Goal: Task Accomplishment & Management: Manage account settings

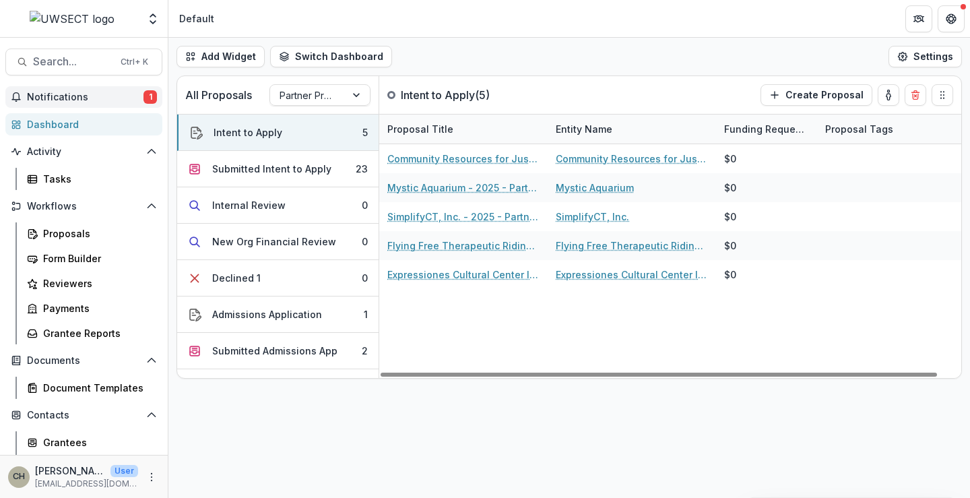
click at [123, 97] on span "Notifications" at bounding box center [85, 97] width 117 height 11
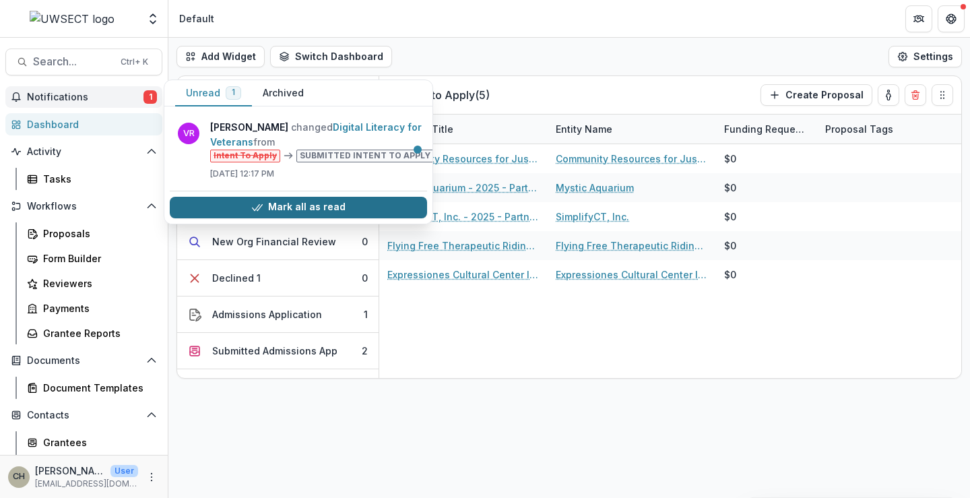
click at [347, 209] on button "Mark all as read" at bounding box center [298, 208] width 257 height 22
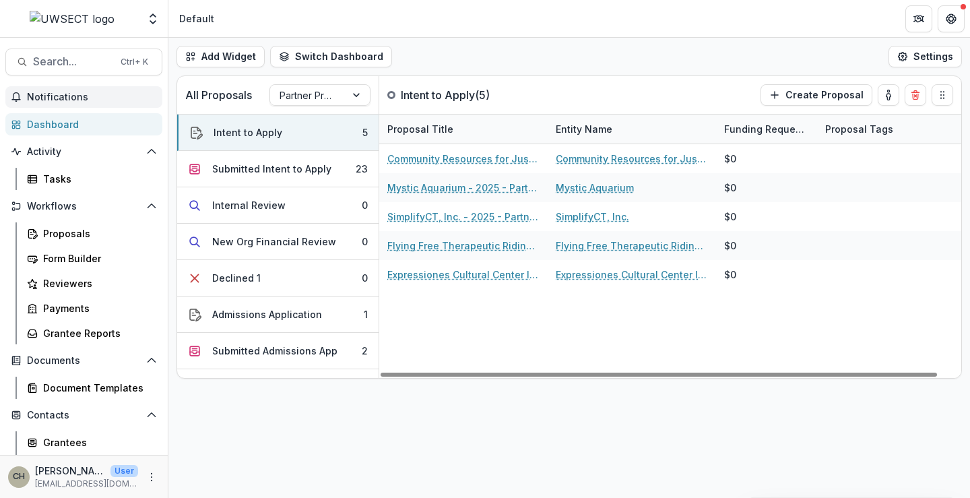
click at [424, 426] on div "Add Widget Switch Dashboard Default New Dashboard Settings All Proposals Partne…" at bounding box center [568, 268] width 801 height 460
click at [263, 172] on div "Submitted Intent to Apply" at bounding box center [271, 169] width 119 height 14
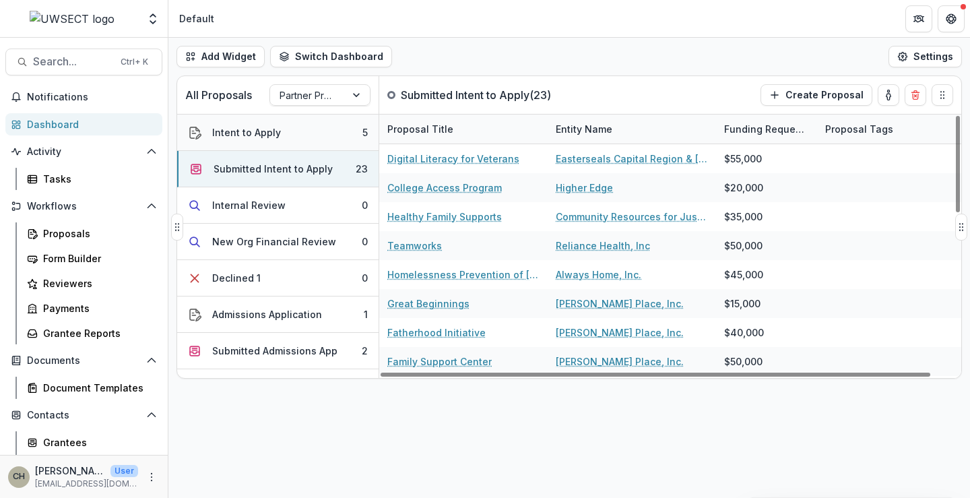
click at [285, 132] on button "Intent to Apply 5" at bounding box center [277, 132] width 201 height 36
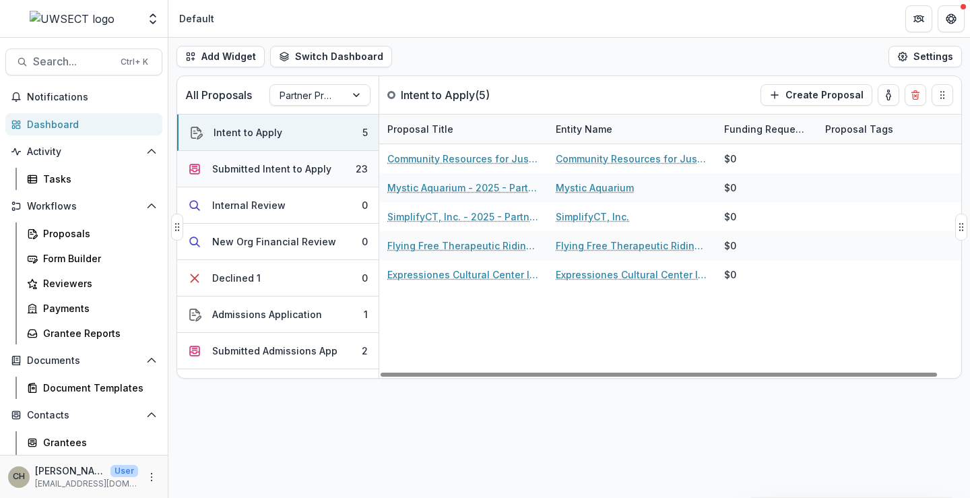
click at [296, 170] on div "Submitted Intent to Apply" at bounding box center [271, 169] width 119 height 14
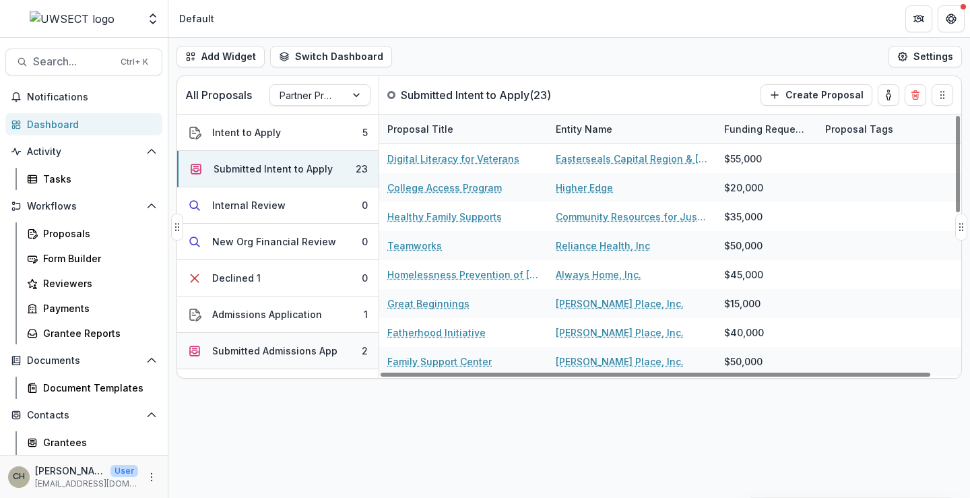
click at [286, 359] on button "Submitted Admissions App 2" at bounding box center [277, 351] width 201 height 36
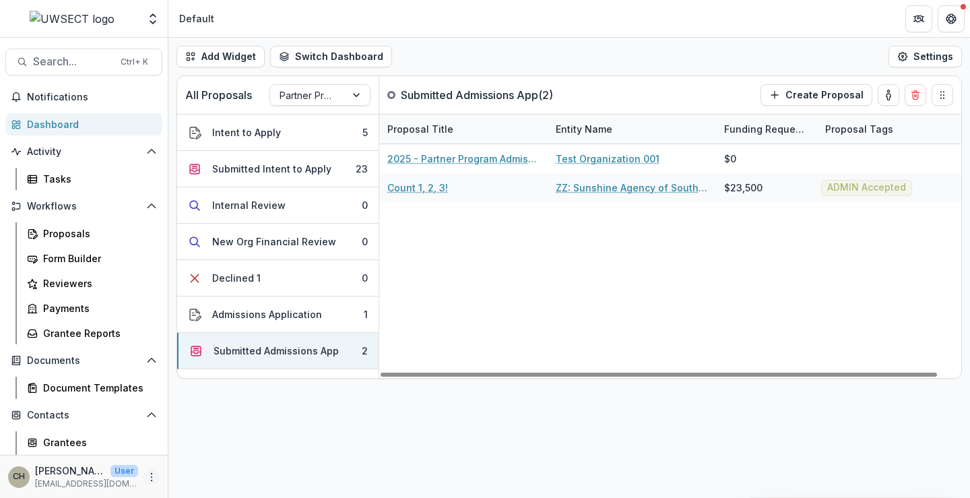
click at [149, 476] on icon "More" at bounding box center [151, 476] width 11 height 11
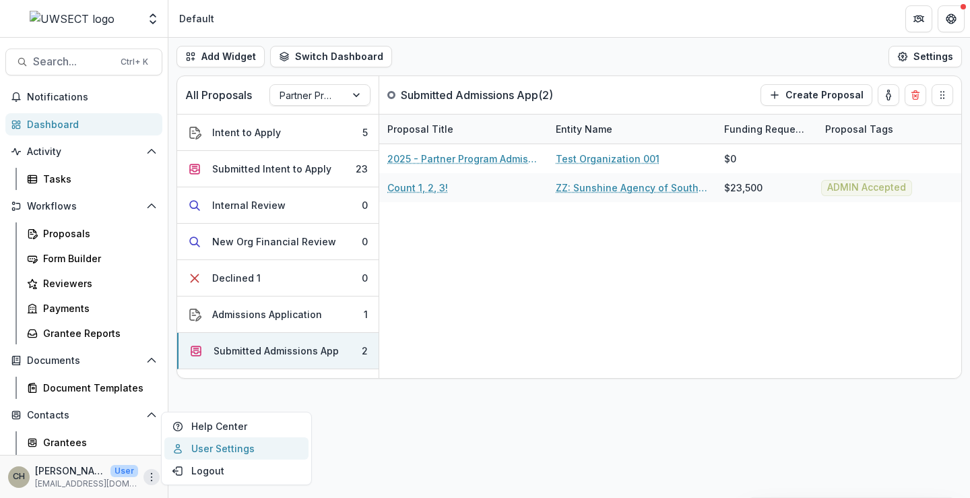
click at [210, 449] on link "User Settings" at bounding box center [236, 448] width 144 height 22
select select "****"
select select "********"
select select "**********"
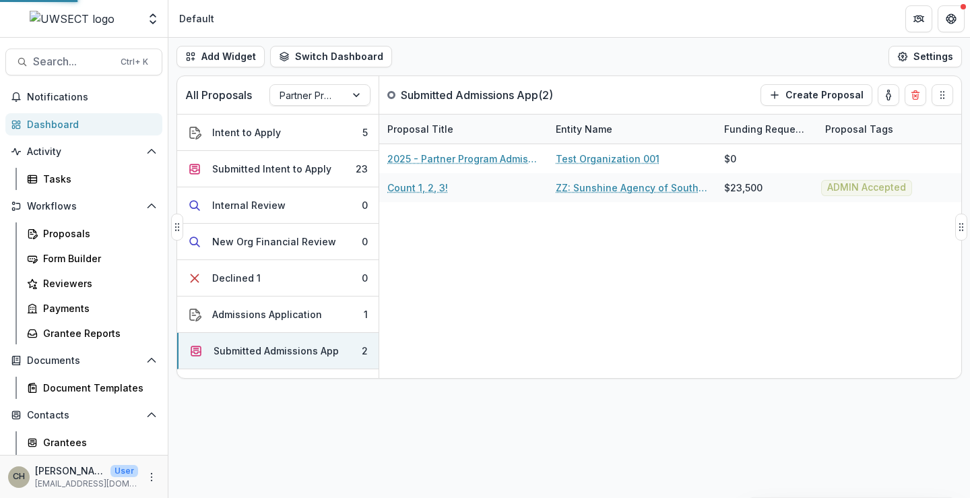
select select "****"
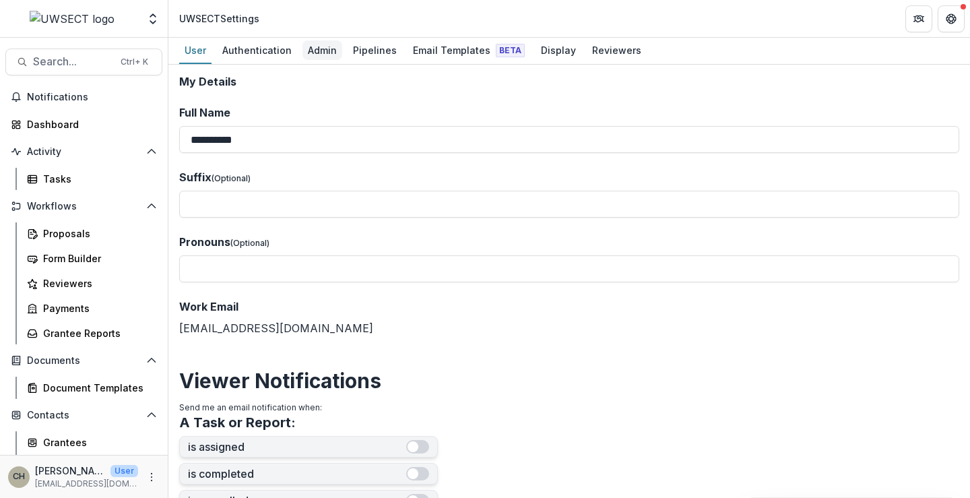
click at [326, 48] on div "Admin" at bounding box center [322, 50] width 40 height 20
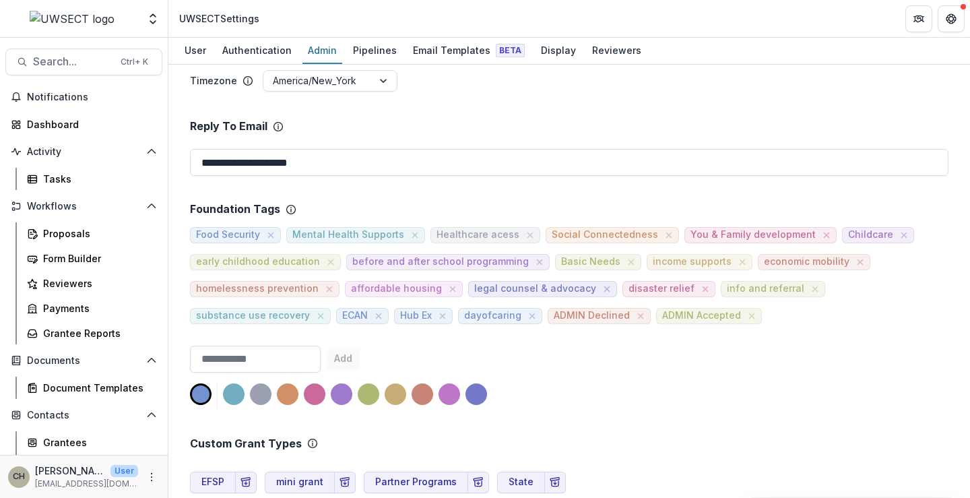
scroll to position [269, 0]
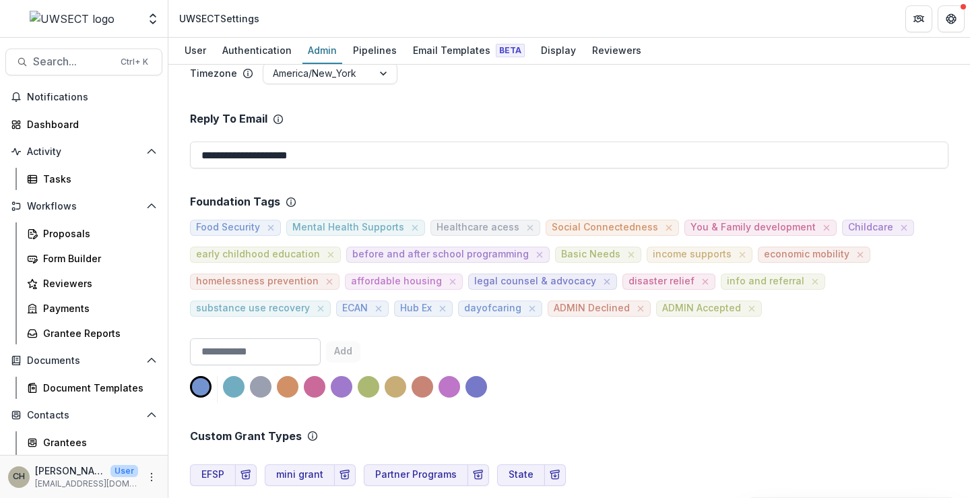
click at [245, 345] on input at bounding box center [255, 351] width 131 height 27
type input "**********"
click at [416, 385] on div at bounding box center [422, 387] width 22 height 22
click at [257, 387] on div at bounding box center [261, 387] width 22 height 22
click at [285, 387] on div at bounding box center [288, 387] width 22 height 22
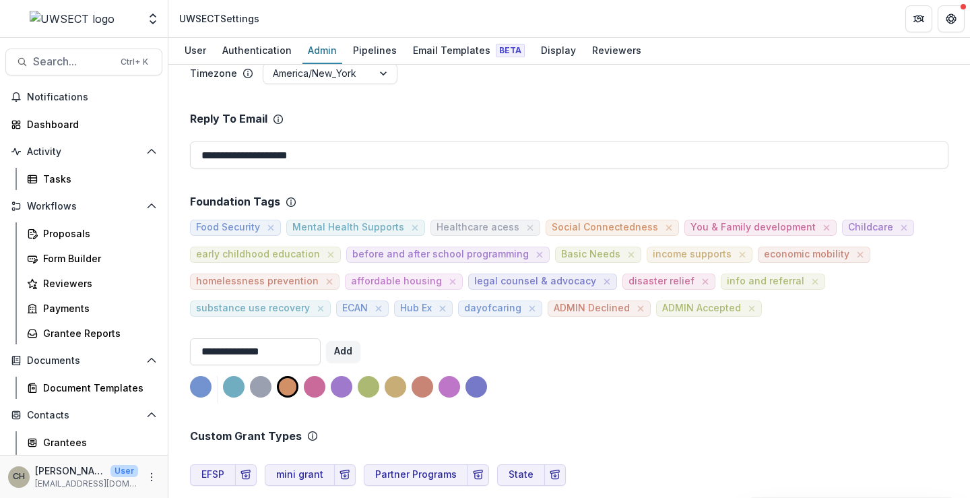
click at [397, 386] on div at bounding box center [396, 387] width 22 height 22
click at [360, 341] on button "Add" at bounding box center [343, 352] width 34 height 22
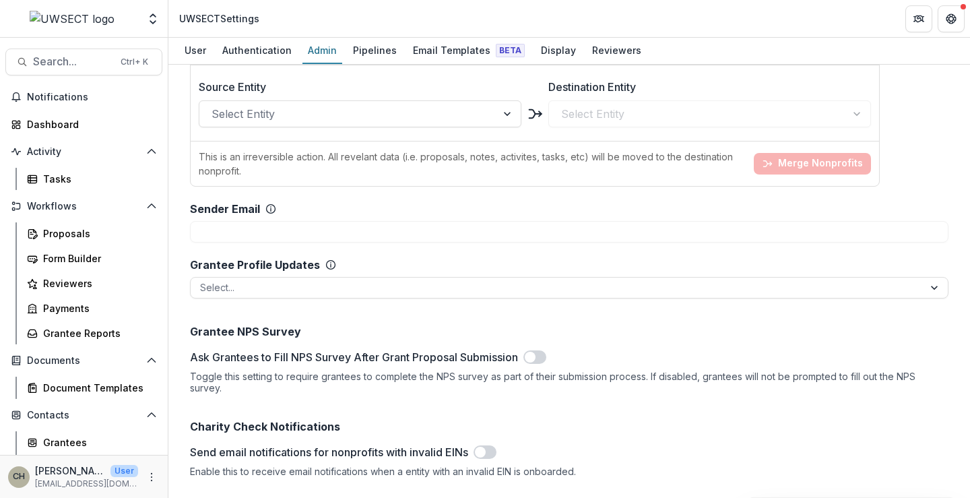
scroll to position [1358, 0]
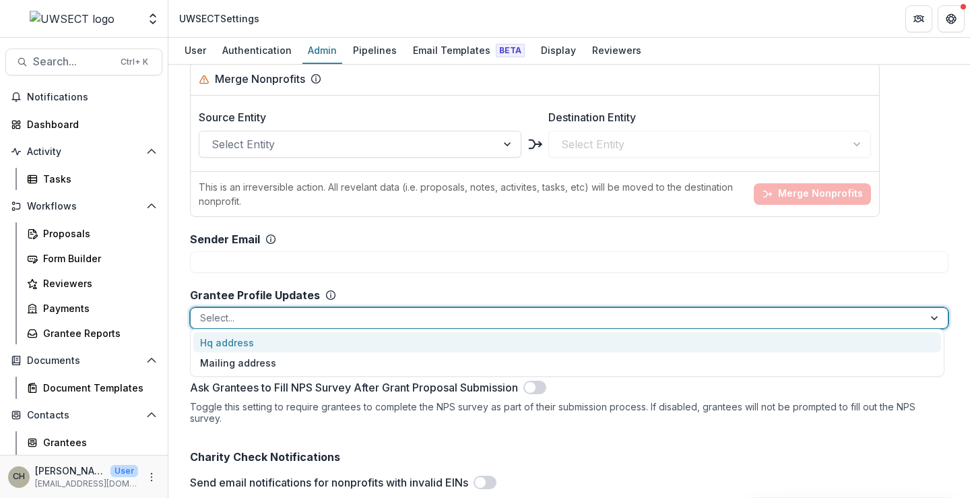
click at [258, 315] on div at bounding box center [557, 317] width 714 height 17
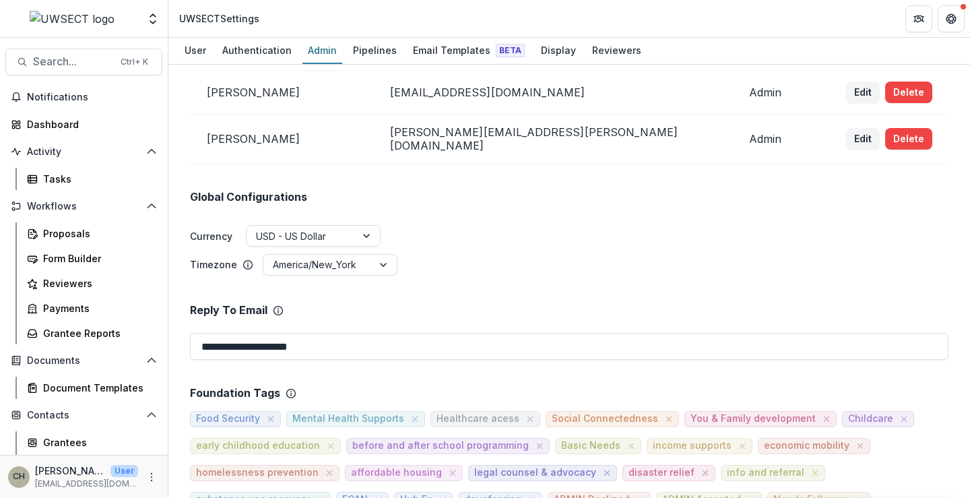
scroll to position [0, 0]
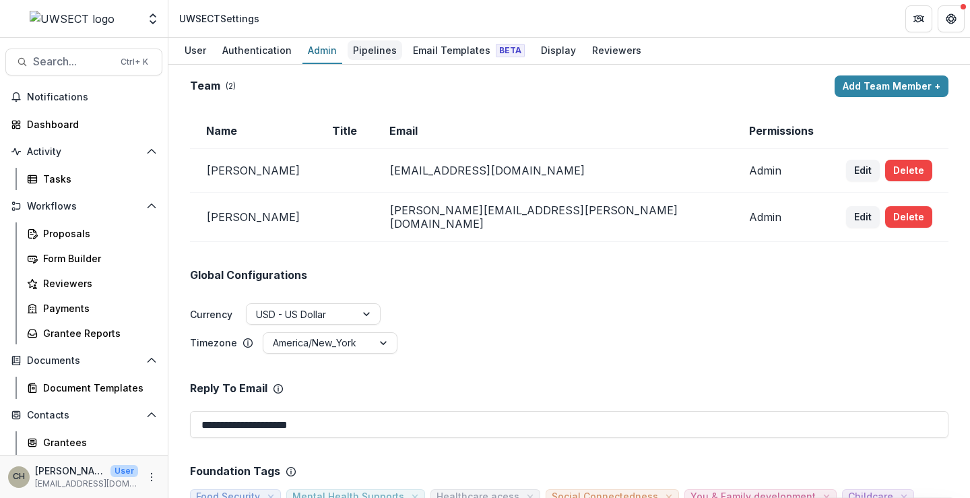
click at [364, 51] on div "Pipelines" at bounding box center [375, 50] width 55 height 20
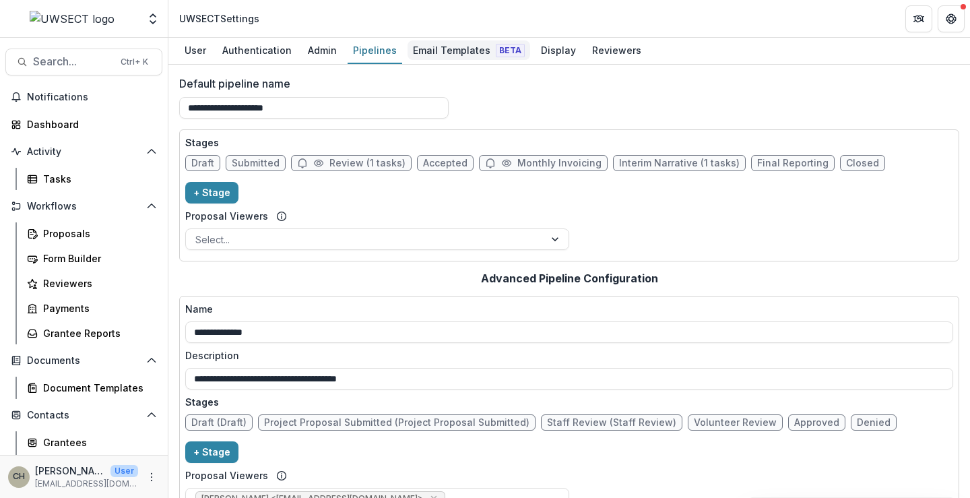
click at [434, 51] on div "Email Templates Beta" at bounding box center [468, 50] width 123 height 20
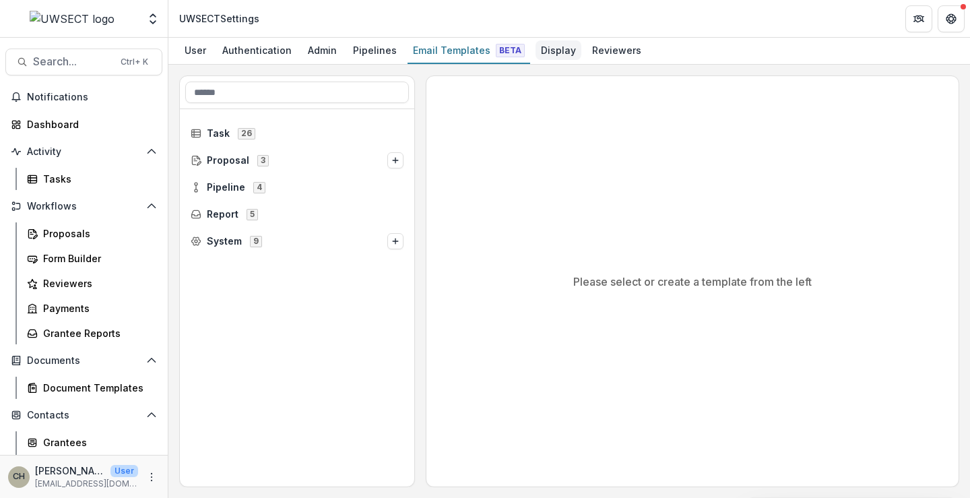
click at [540, 51] on div "Display" at bounding box center [558, 50] width 46 height 20
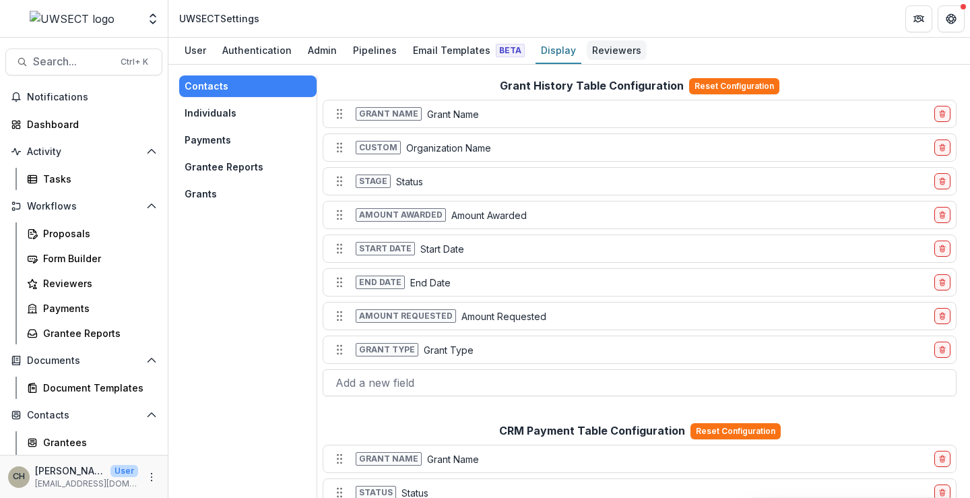
click at [587, 48] on div "Reviewers" at bounding box center [617, 50] width 60 height 20
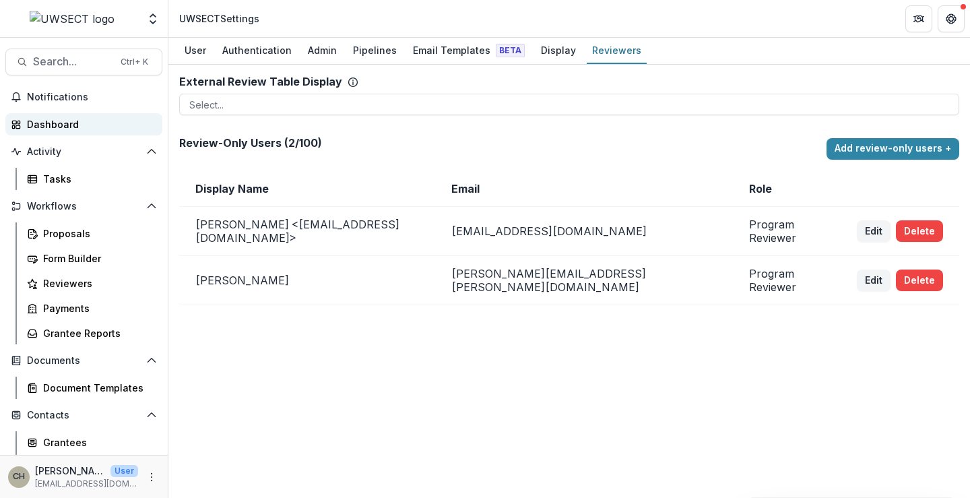
click at [57, 125] on div "Dashboard" at bounding box center [89, 124] width 125 height 14
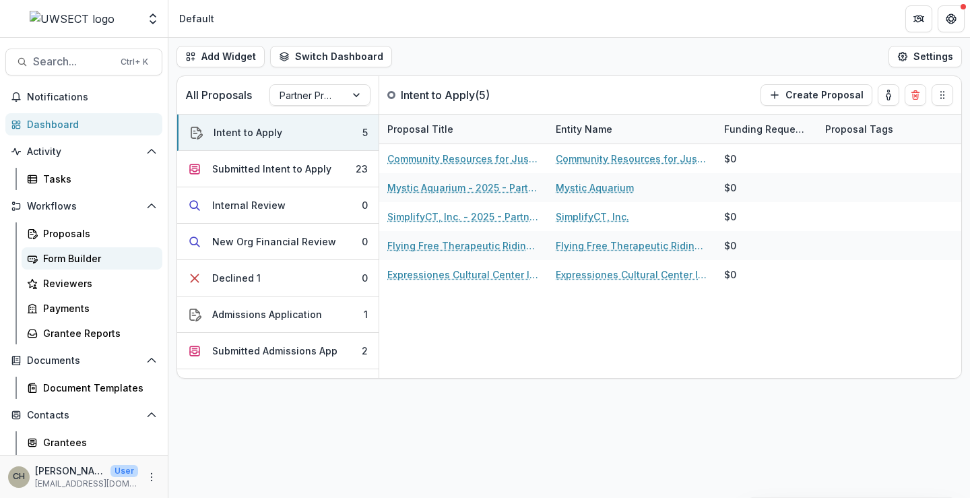
click at [83, 253] on div "Form Builder" at bounding box center [97, 258] width 108 height 14
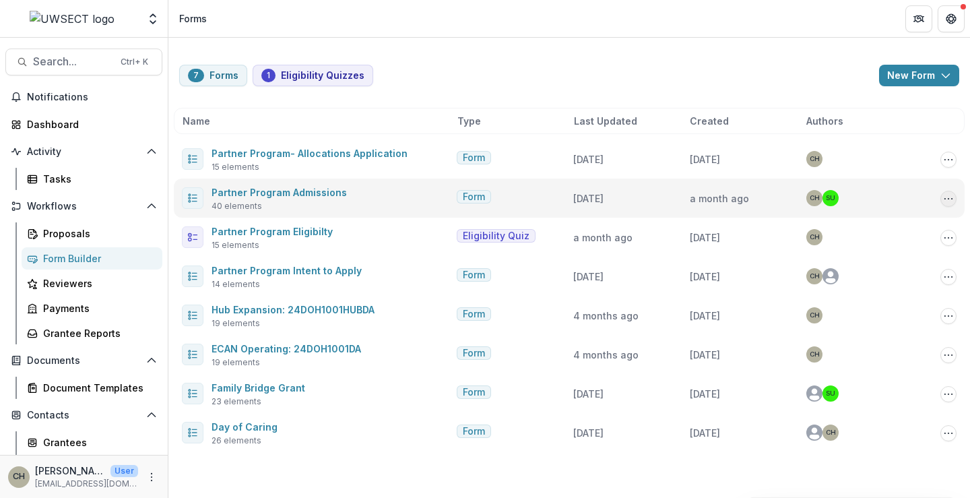
click at [950, 198] on icon "Options" at bounding box center [948, 198] width 11 height 11
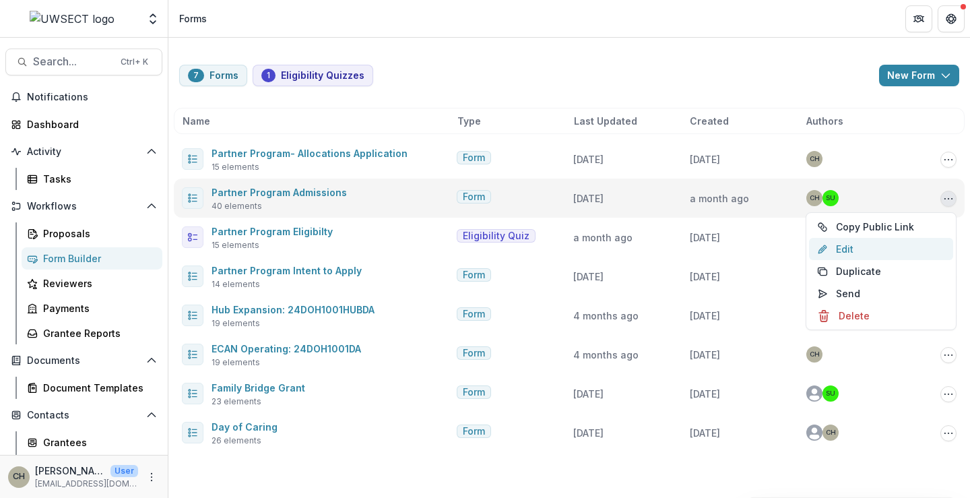
click at [843, 251] on link "Edit" at bounding box center [881, 249] width 144 height 22
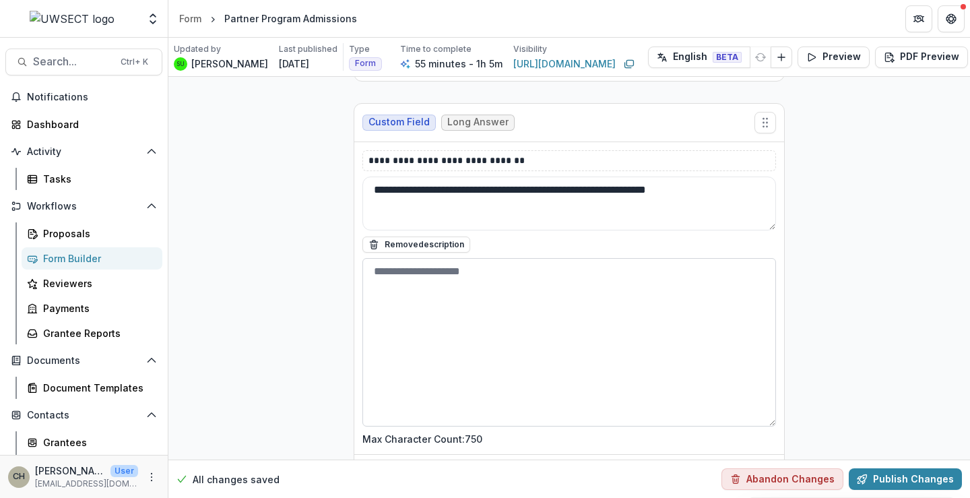
scroll to position [1818, 0]
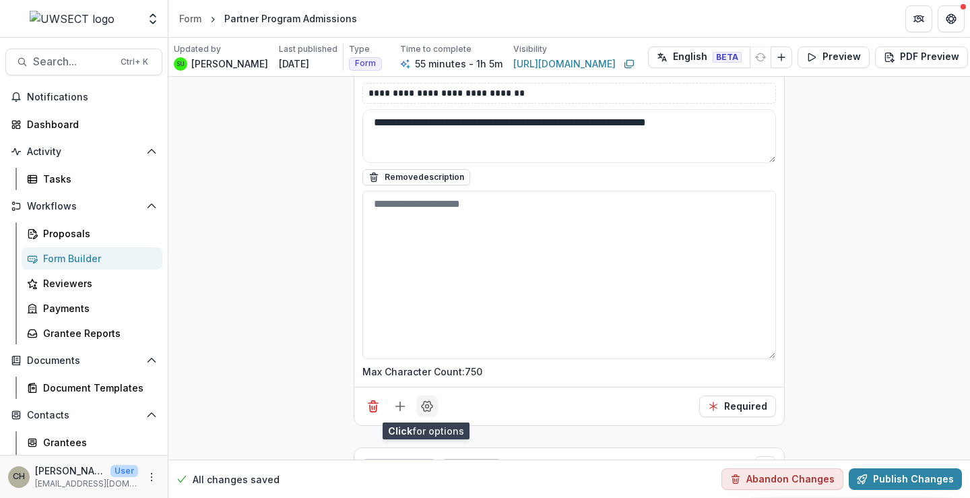
click at [428, 411] on icon "Field Settings" at bounding box center [427, 406] width 11 height 10
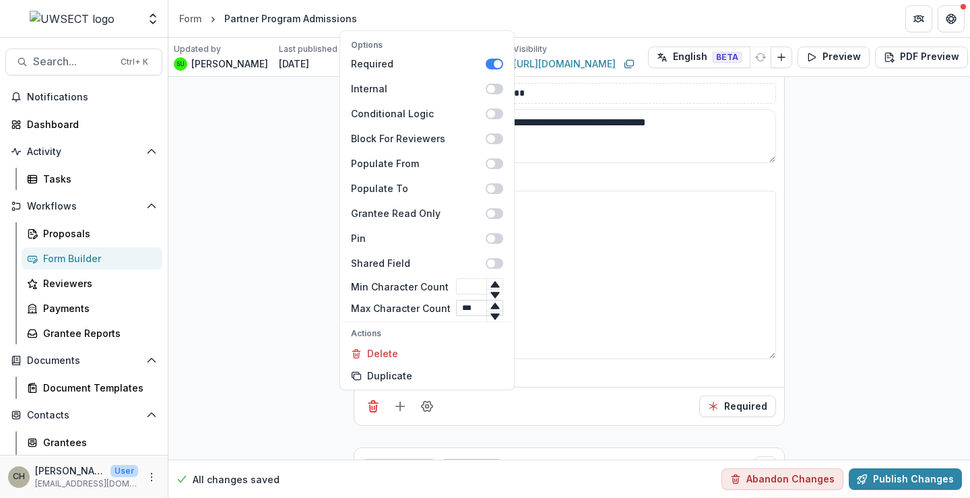
click at [465, 307] on input "***" at bounding box center [479, 308] width 47 height 16
type input "****"
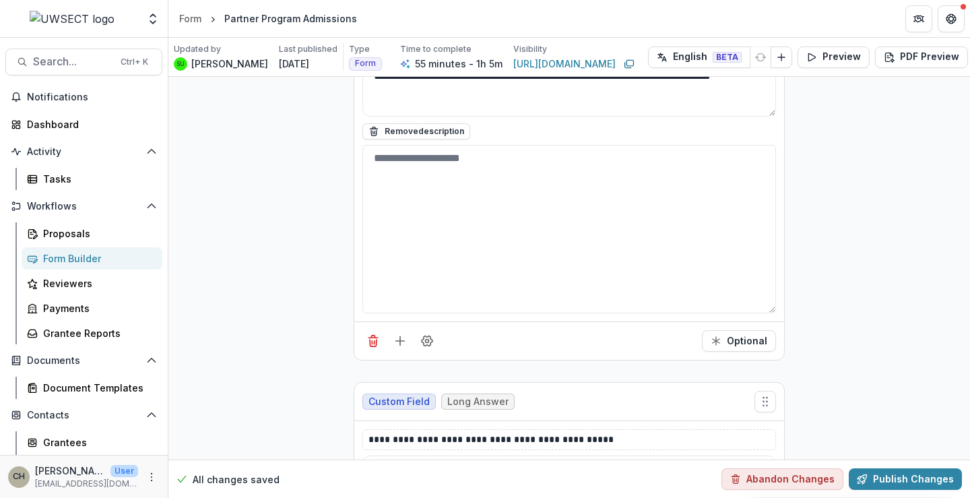
scroll to position [4984, 0]
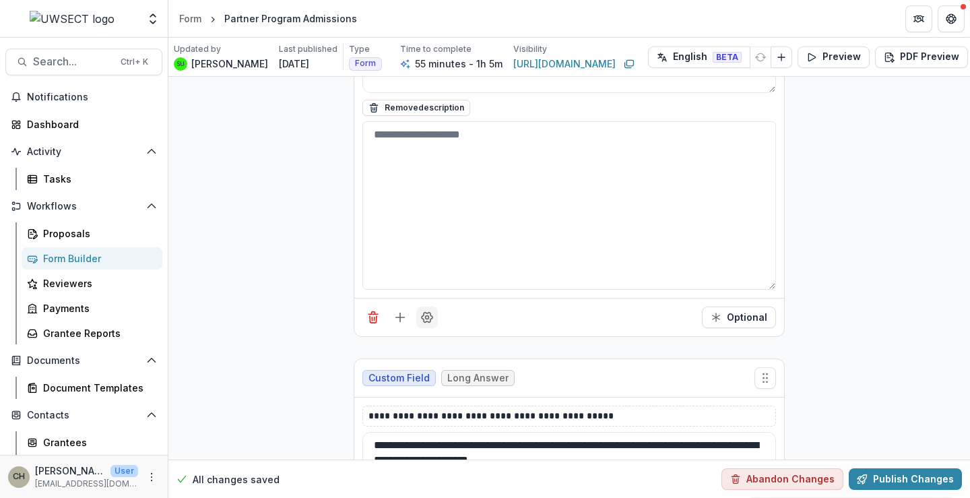
click at [422, 313] on icon "Field Settings" at bounding box center [427, 317] width 11 height 10
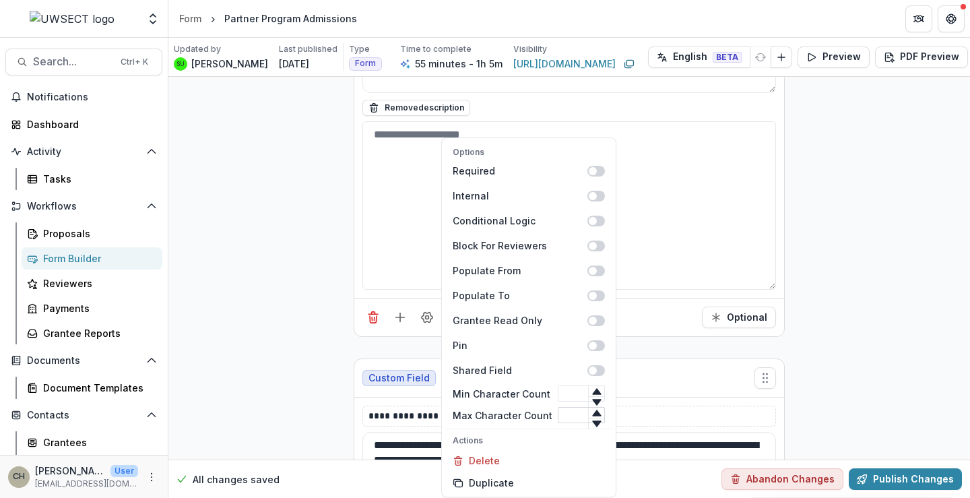
click at [573, 414] on input "Max Character Count" at bounding box center [581, 415] width 47 height 16
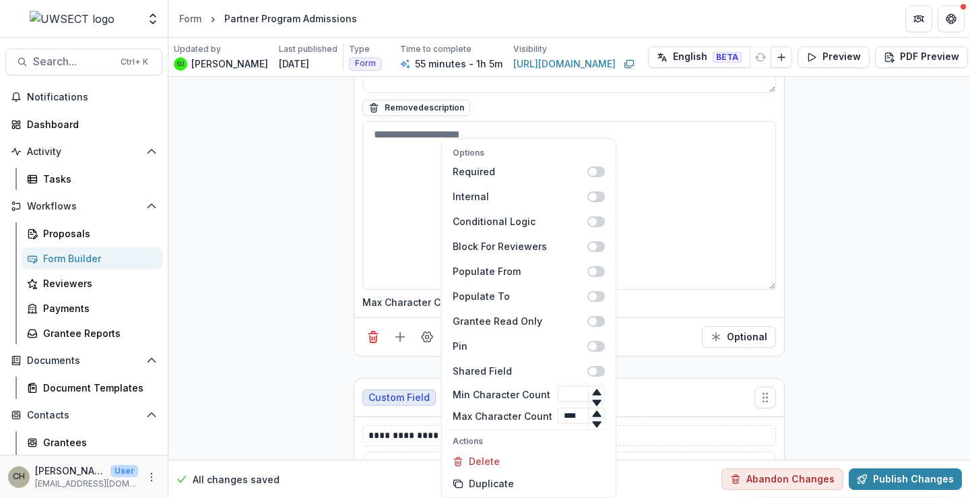
type input "****"
click at [632, 331] on div "Optional" at bounding box center [569, 336] width 430 height 38
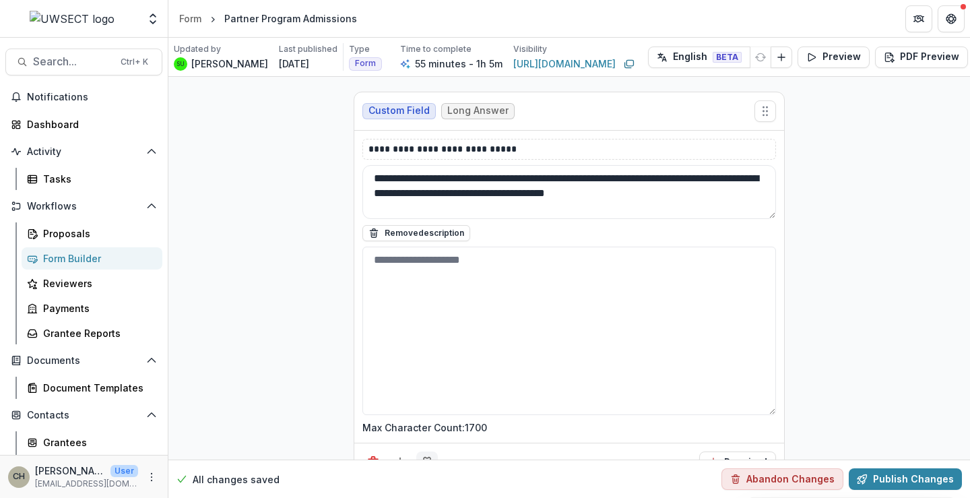
scroll to position [6465, 0]
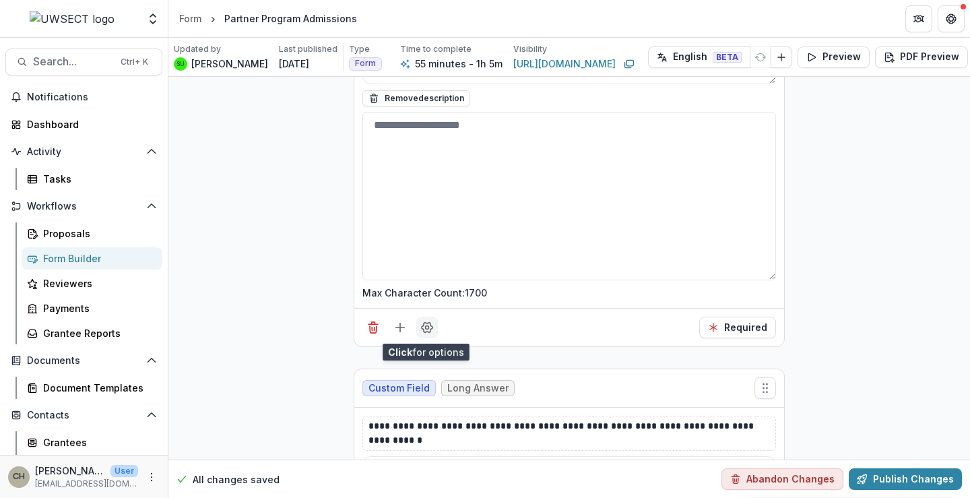
click at [418, 328] on button "Field Settings" at bounding box center [427, 328] width 22 height 22
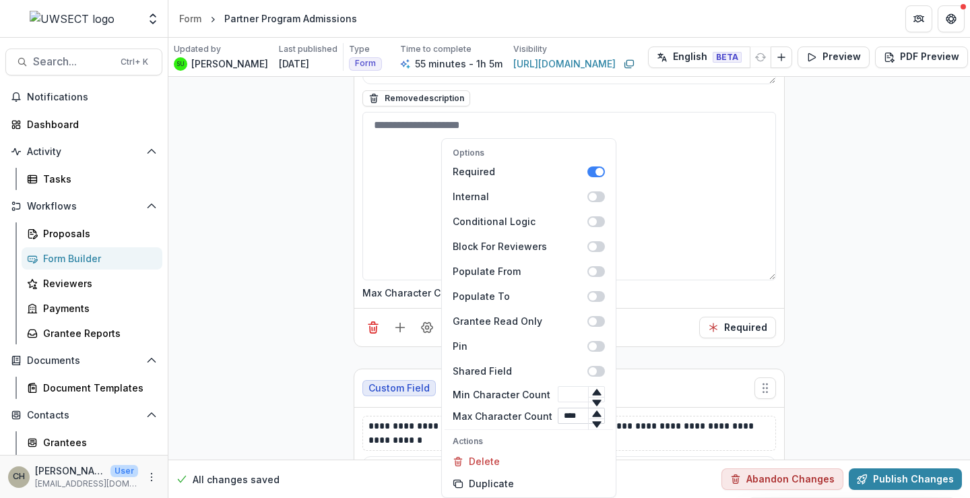
click at [570, 418] on input "****" at bounding box center [581, 415] width 47 height 16
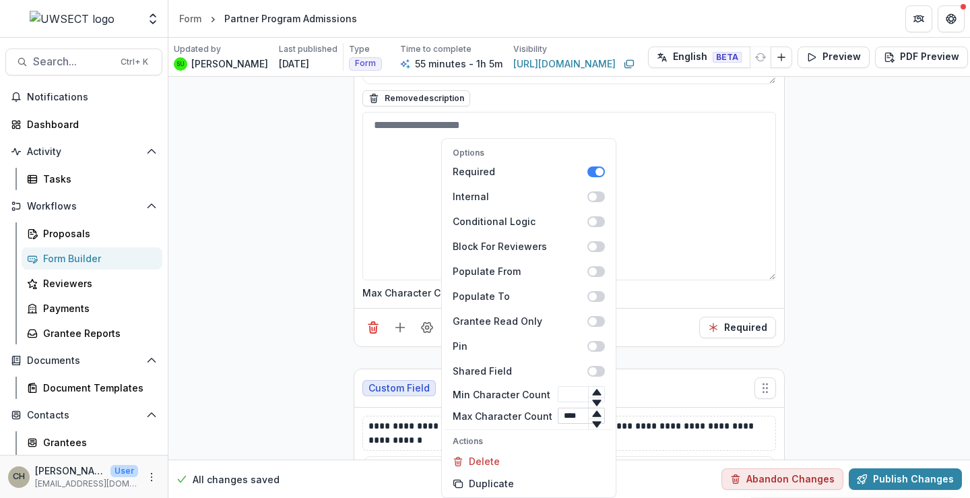
scroll to position [0, 1]
type input "****"
click at [651, 327] on div "Required" at bounding box center [569, 327] width 430 height 38
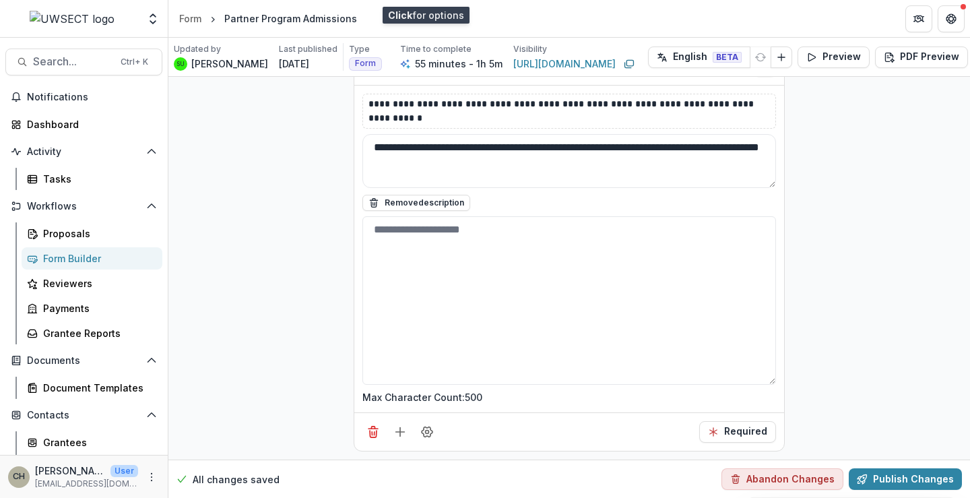
scroll to position [6802, 0]
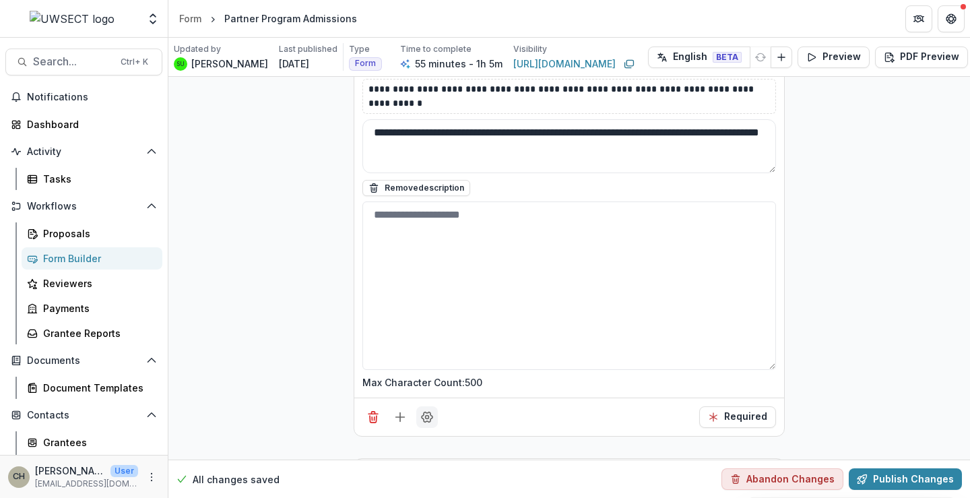
click at [423, 413] on icon "Field Settings" at bounding box center [426, 416] width 13 height 13
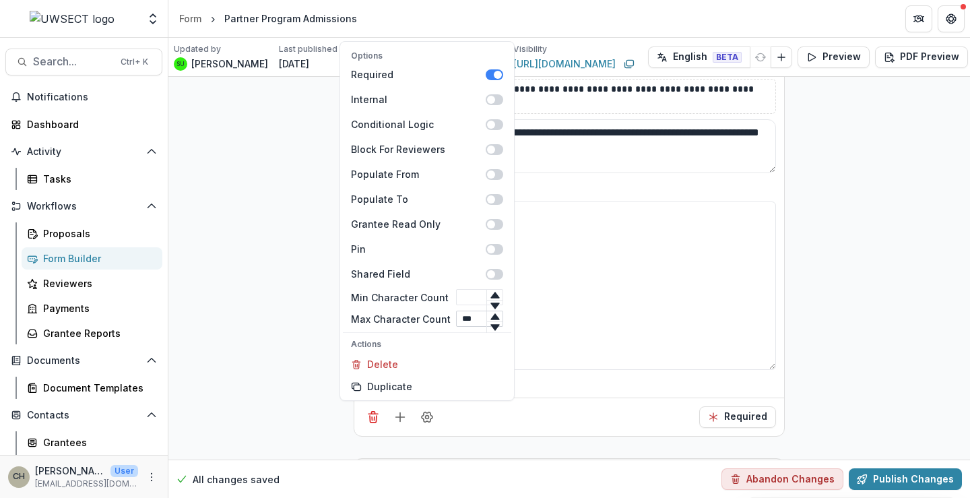
click at [465, 316] on input "***" at bounding box center [479, 318] width 47 height 16
type input "***"
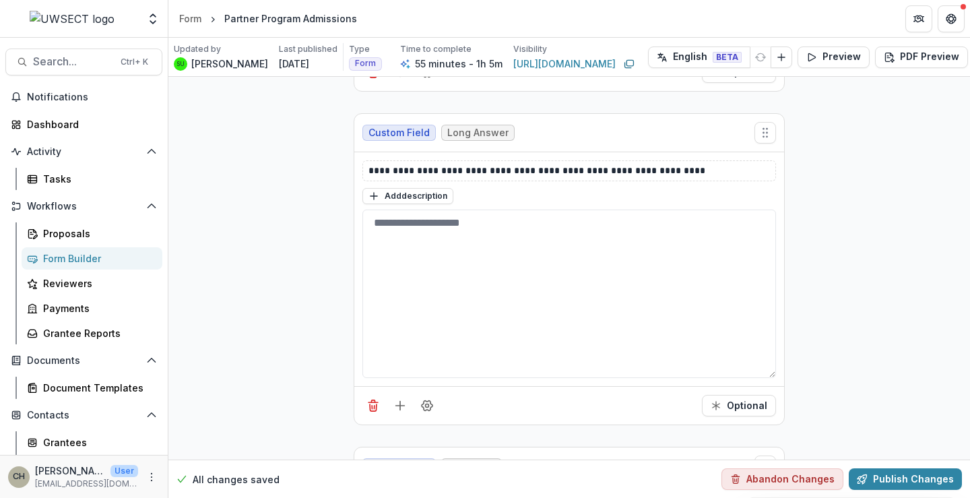
scroll to position [7341, 0]
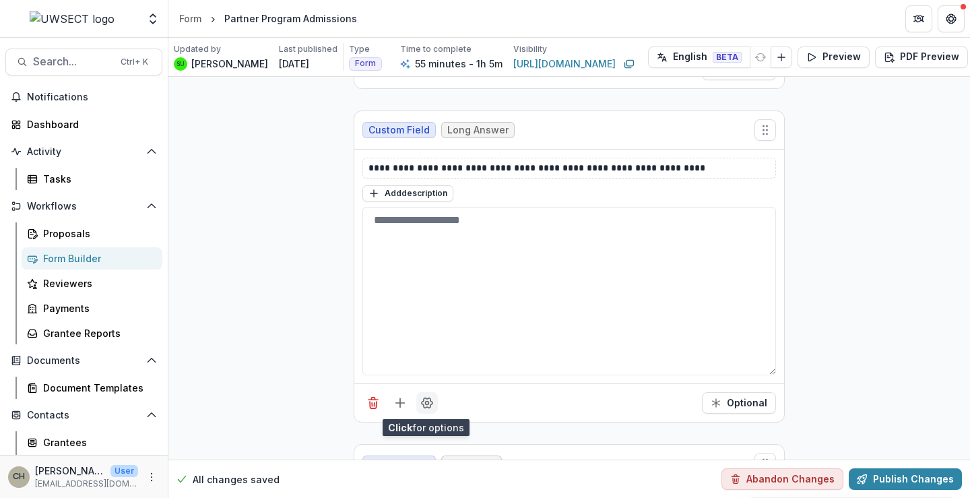
click at [430, 402] on icon "Field Settings" at bounding box center [427, 403] width 11 height 10
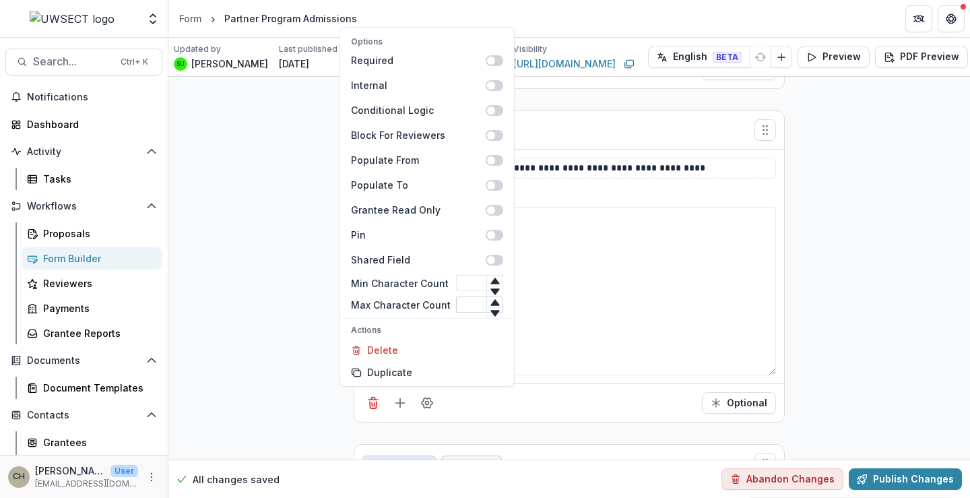
click at [474, 302] on input "Max Character Count" at bounding box center [479, 304] width 47 height 16
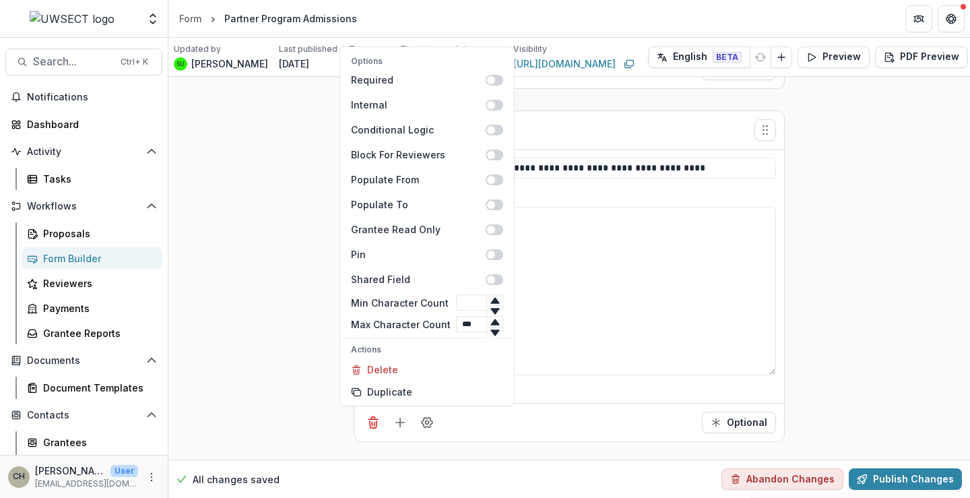
type input "***"
click at [616, 405] on div "Optional" at bounding box center [569, 422] width 430 height 38
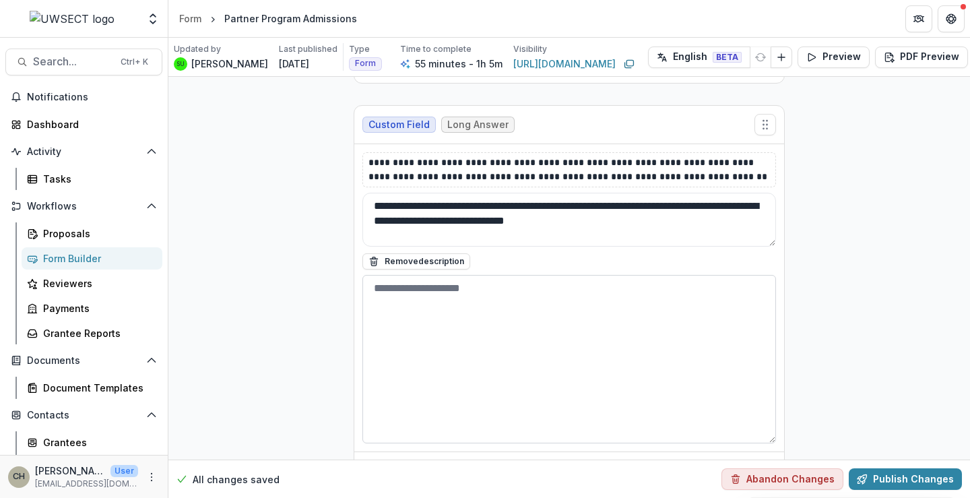
scroll to position [14300, 0]
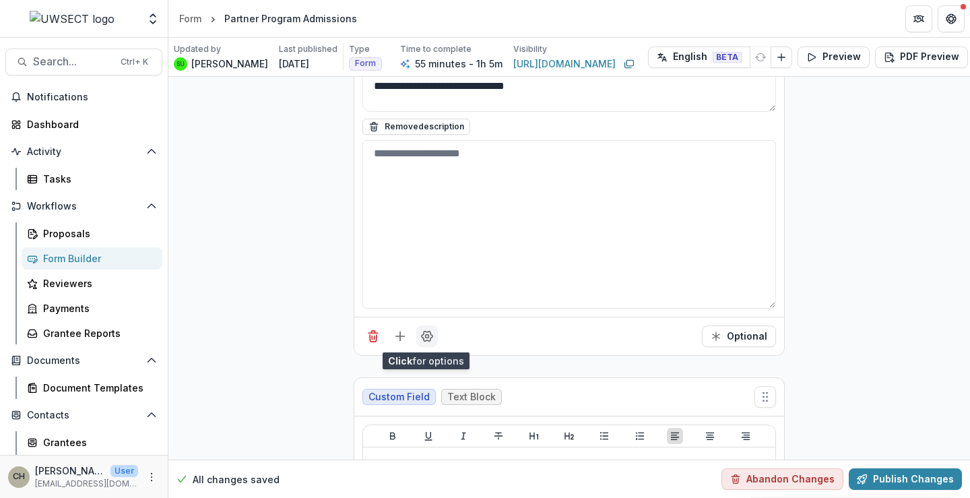
click at [425, 336] on icon "Field Settings" at bounding box center [426, 335] width 13 height 13
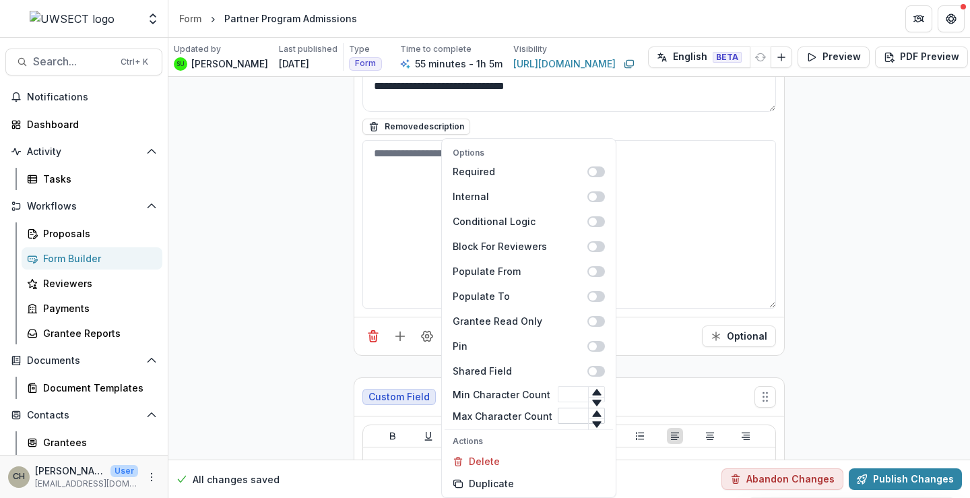
click at [566, 419] on input "Max Character Count" at bounding box center [581, 415] width 47 height 16
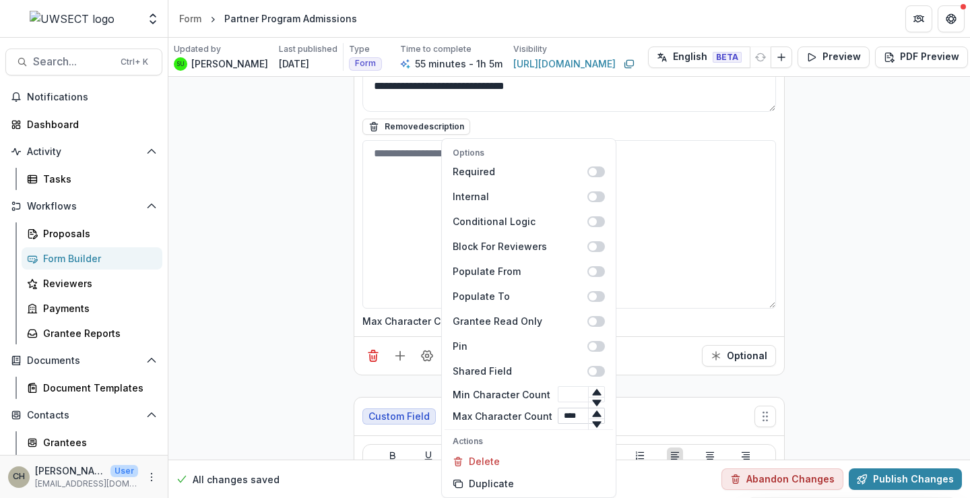
scroll to position [0, 1]
type input "****"
click at [629, 347] on div "Optional" at bounding box center [569, 355] width 430 height 38
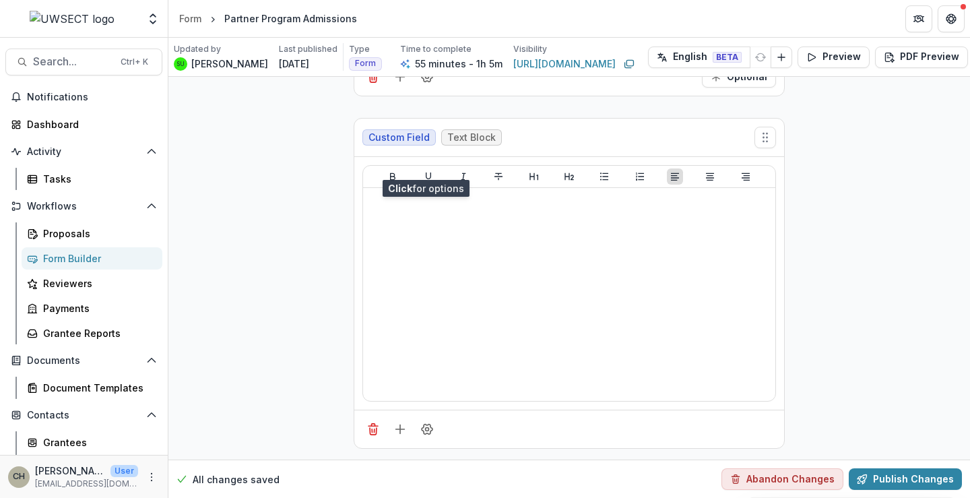
scroll to position [14589, 0]
click at [867, 468] on button "Publish Changes" at bounding box center [905, 479] width 113 height 22
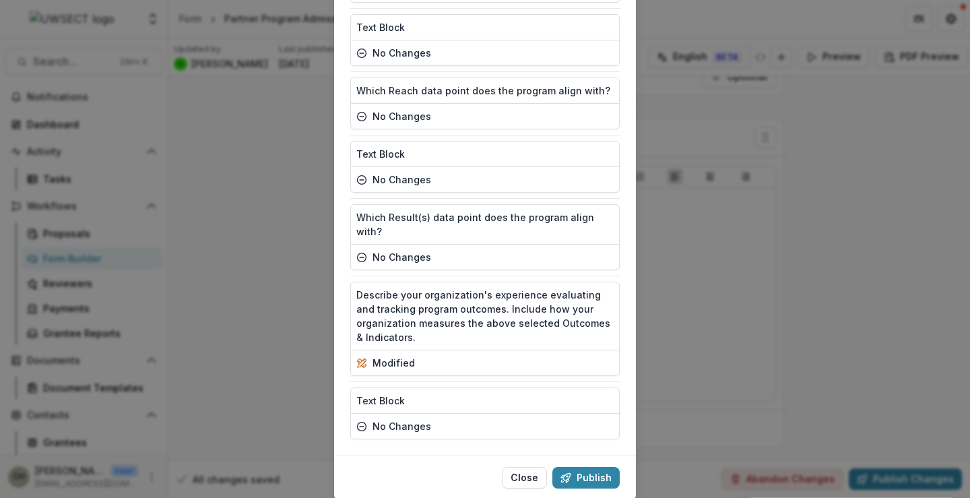
scroll to position [2367, 0]
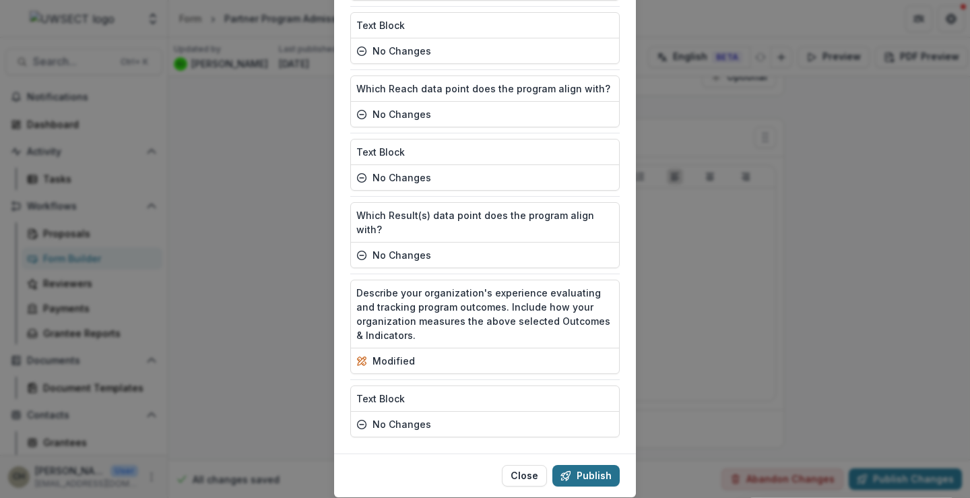
click at [599, 465] on button "Publish" at bounding box center [585, 476] width 67 height 22
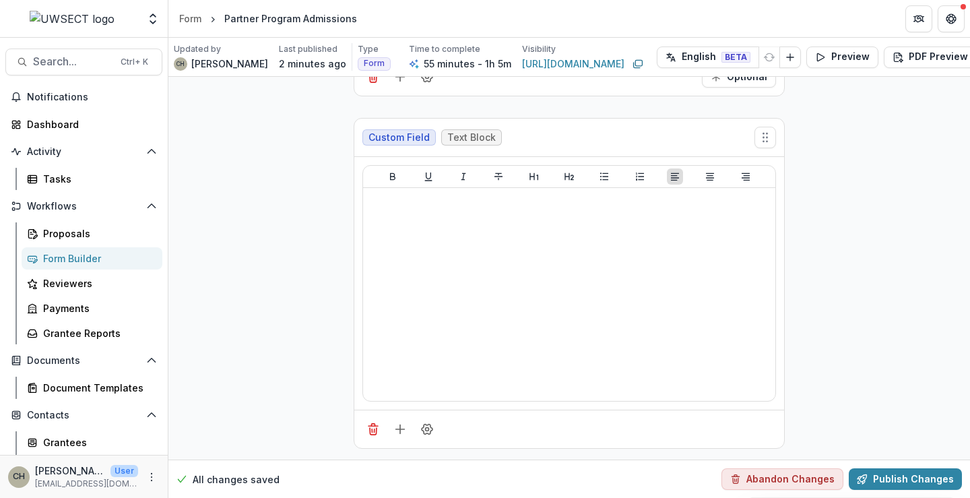
scroll to position [14589, 0]
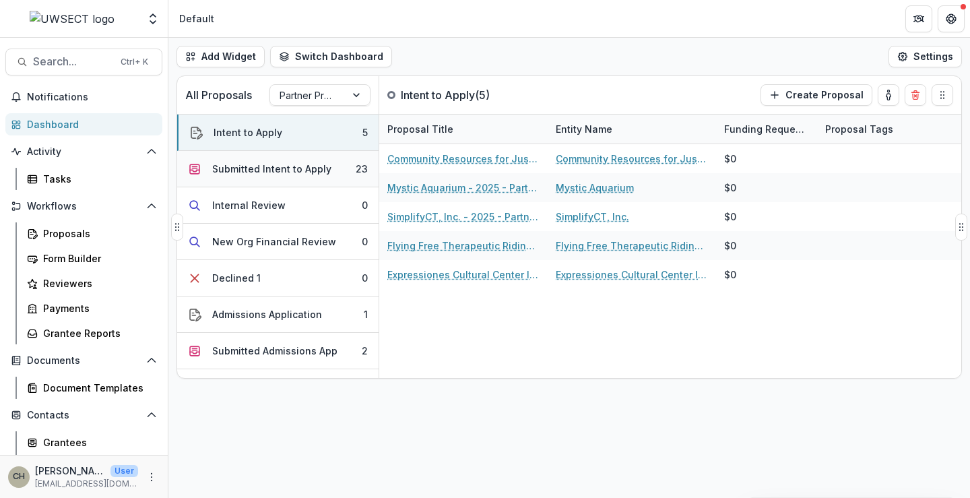
click at [238, 172] on div "Submitted Intent to Apply" at bounding box center [271, 169] width 119 height 14
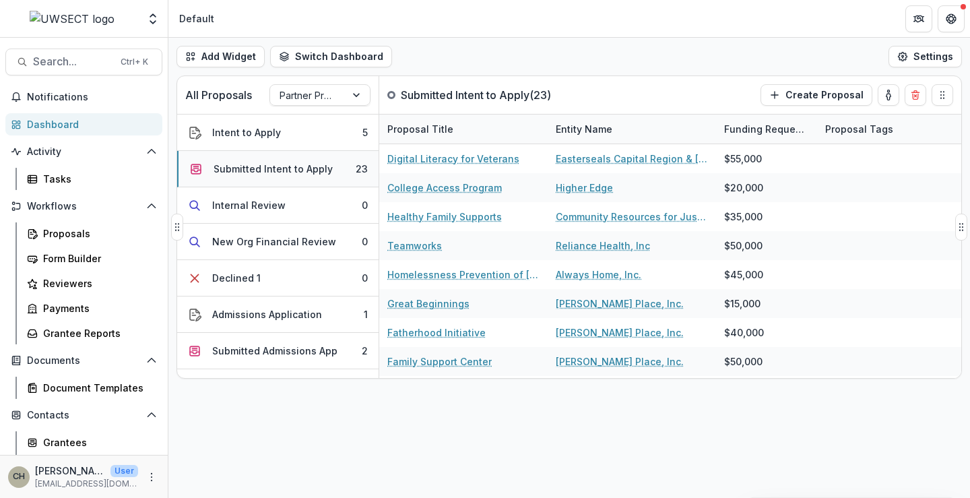
click at [254, 168] on div "Submitted Intent to Apply" at bounding box center [272, 169] width 119 height 14
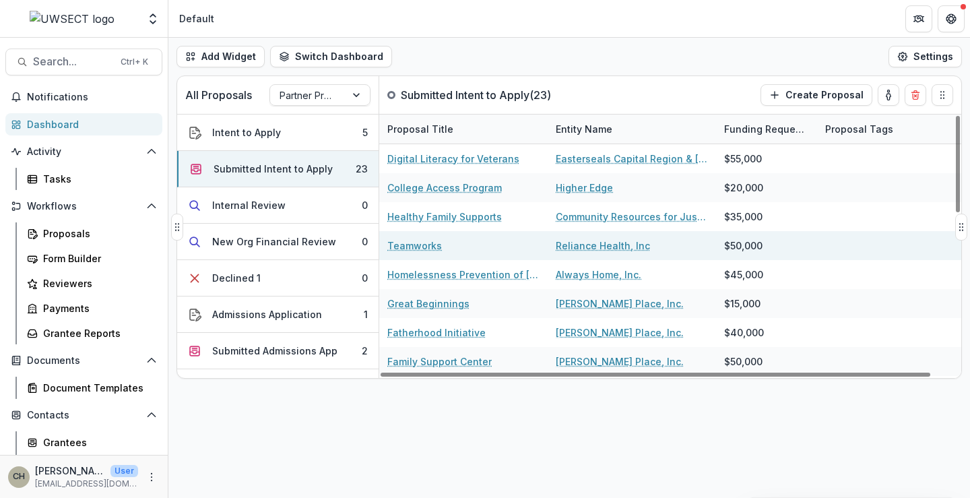
click at [425, 244] on link "Teamworks" at bounding box center [414, 245] width 55 height 14
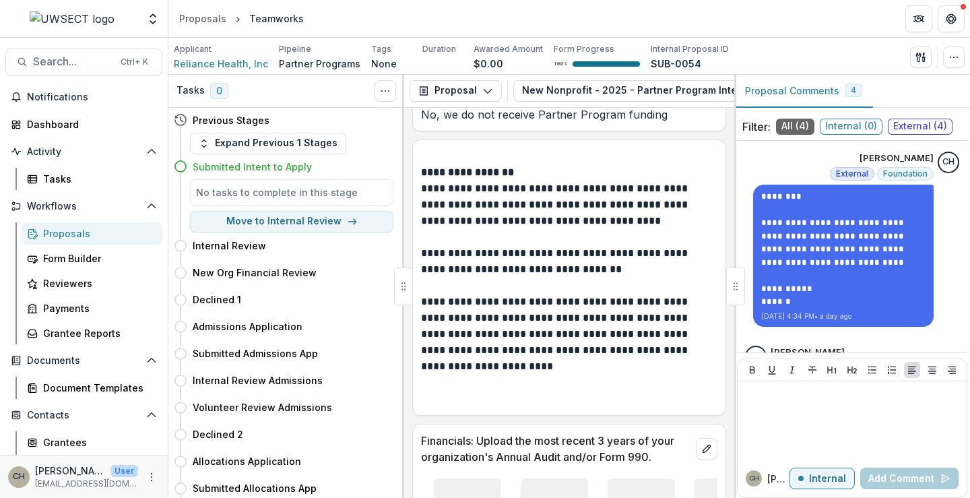
scroll to position [1449, 0]
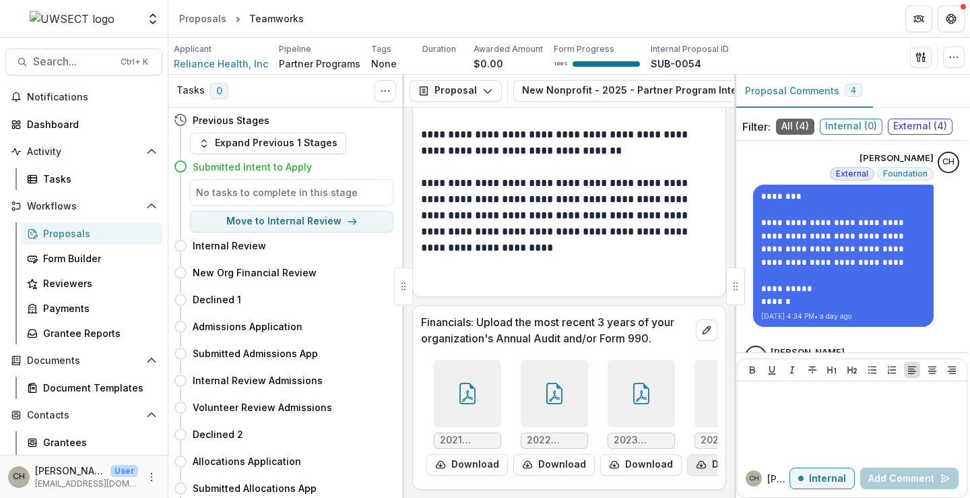
click at [710, 360] on button "Download" at bounding box center [727, 465] width 81 height 22
click at [202, 23] on div "Proposals" at bounding box center [202, 18] width 47 height 14
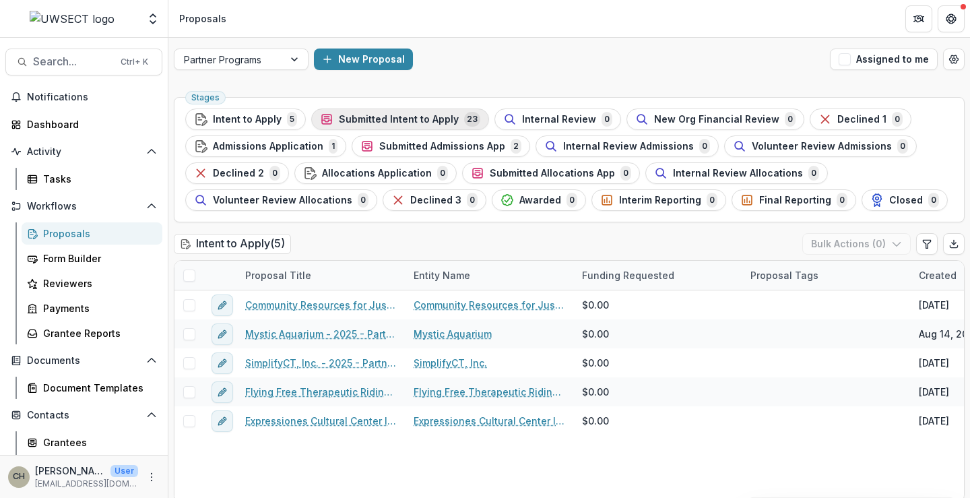
click at [378, 114] on span "Submitted Intent to Apply" at bounding box center [399, 119] width 120 height 11
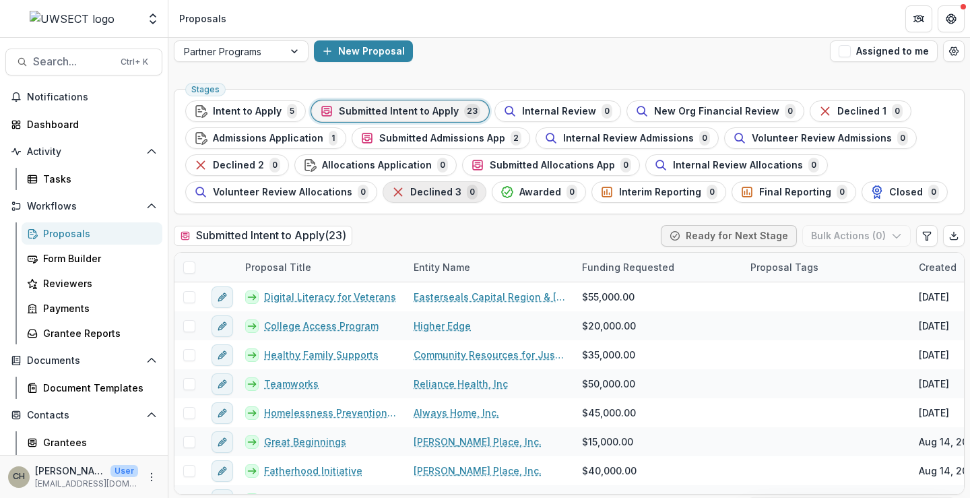
scroll to position [10, 0]
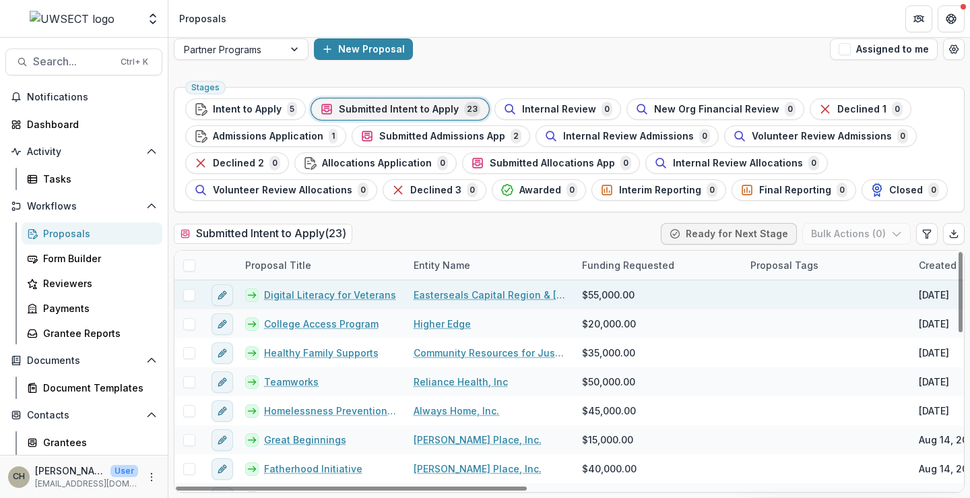
click at [328, 295] on link "Digital Literacy for Veterans" at bounding box center [330, 295] width 132 height 14
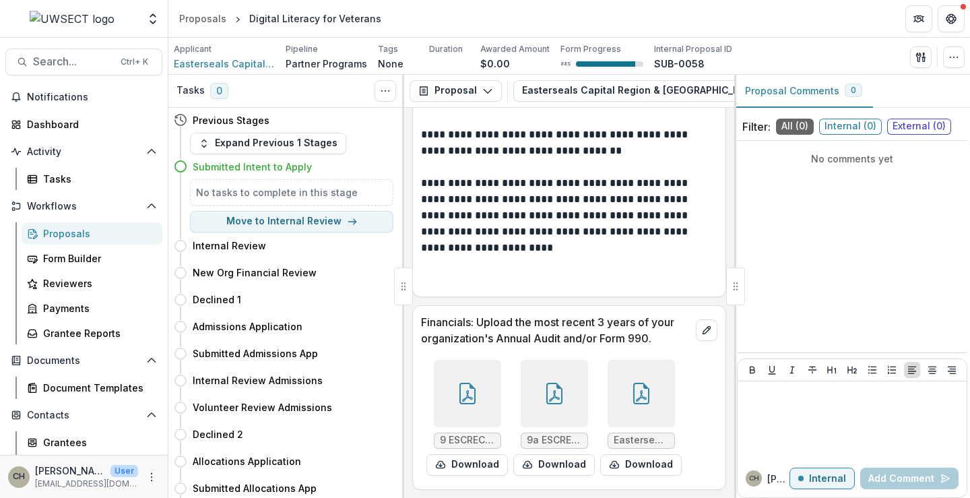
scroll to position [1422, 0]
click at [478, 360] on button "Download" at bounding box center [466, 465] width 81 height 22
click at [556, 360] on button "Download" at bounding box center [553, 465] width 81 height 22
click at [638, 360] on button "Download" at bounding box center [640, 465] width 81 height 22
